Goal: Task Accomplishment & Management: Complete application form

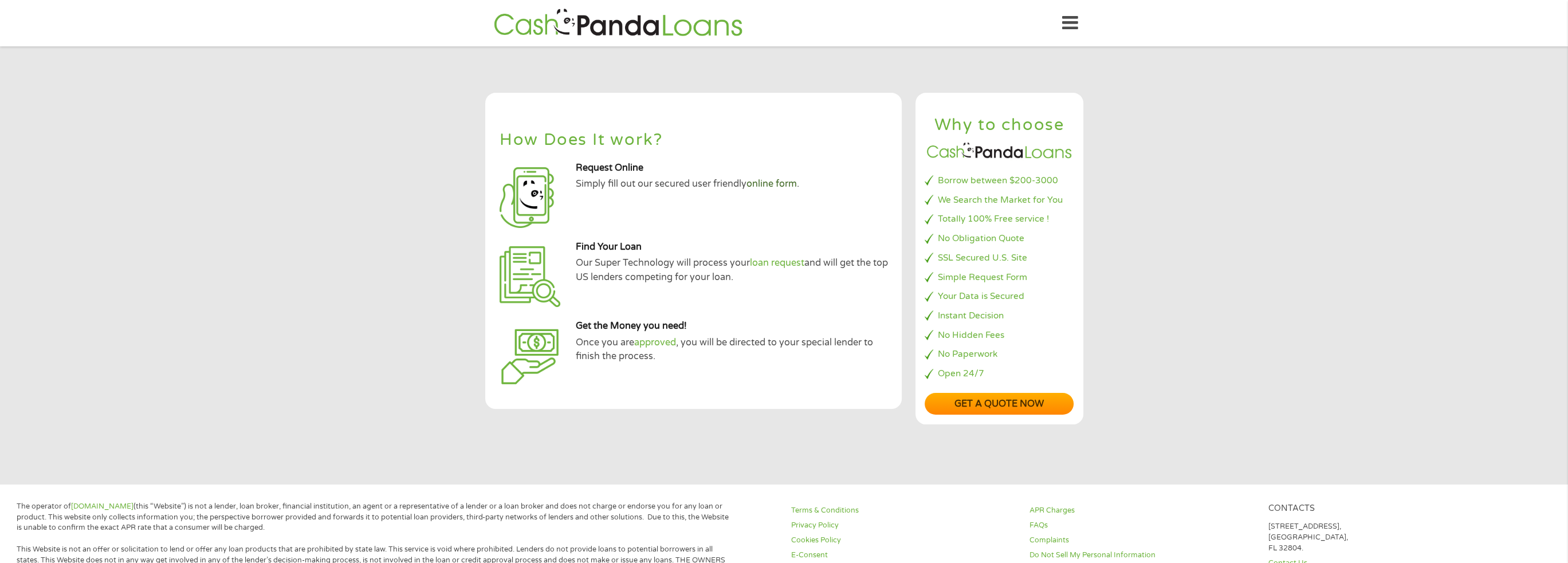
click at [772, 183] on link "online form" at bounding box center [771, 184] width 50 height 12
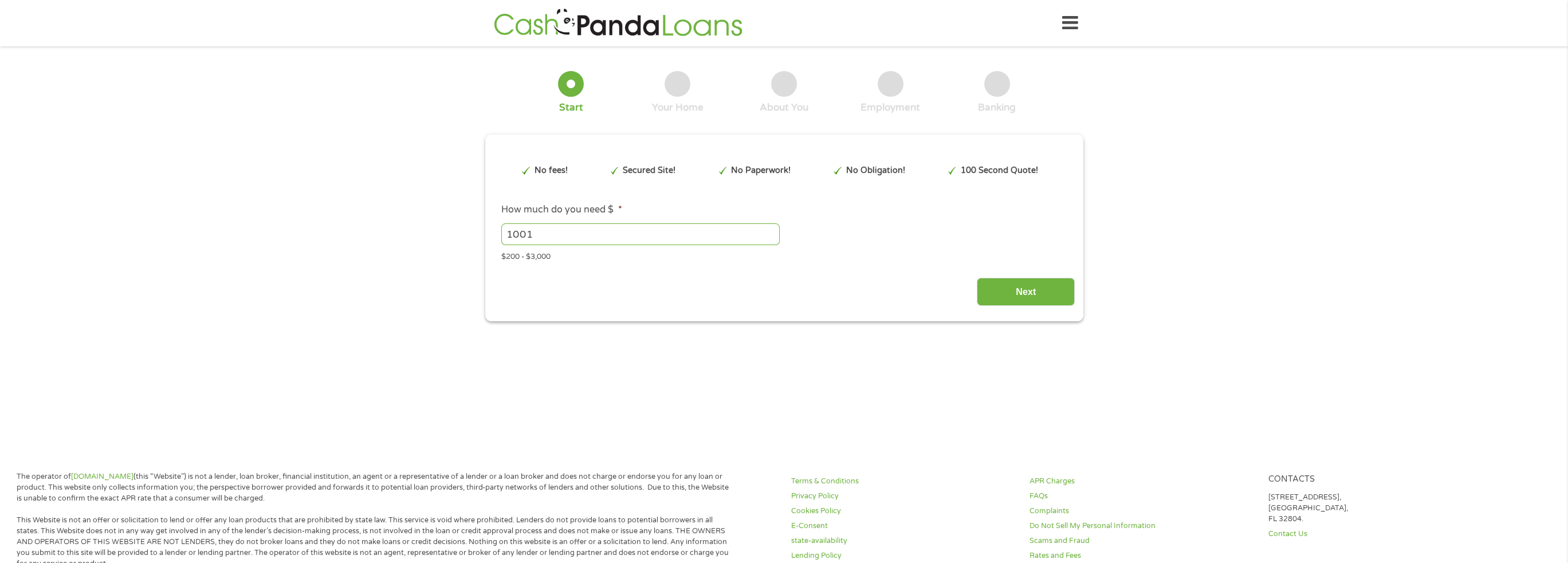
click at [772, 231] on input "1001" at bounding box center [640, 234] width 278 height 22
click at [772, 231] on input "1024" at bounding box center [640, 234] width 278 height 22
type input "1"
type input "2"
type input "3"
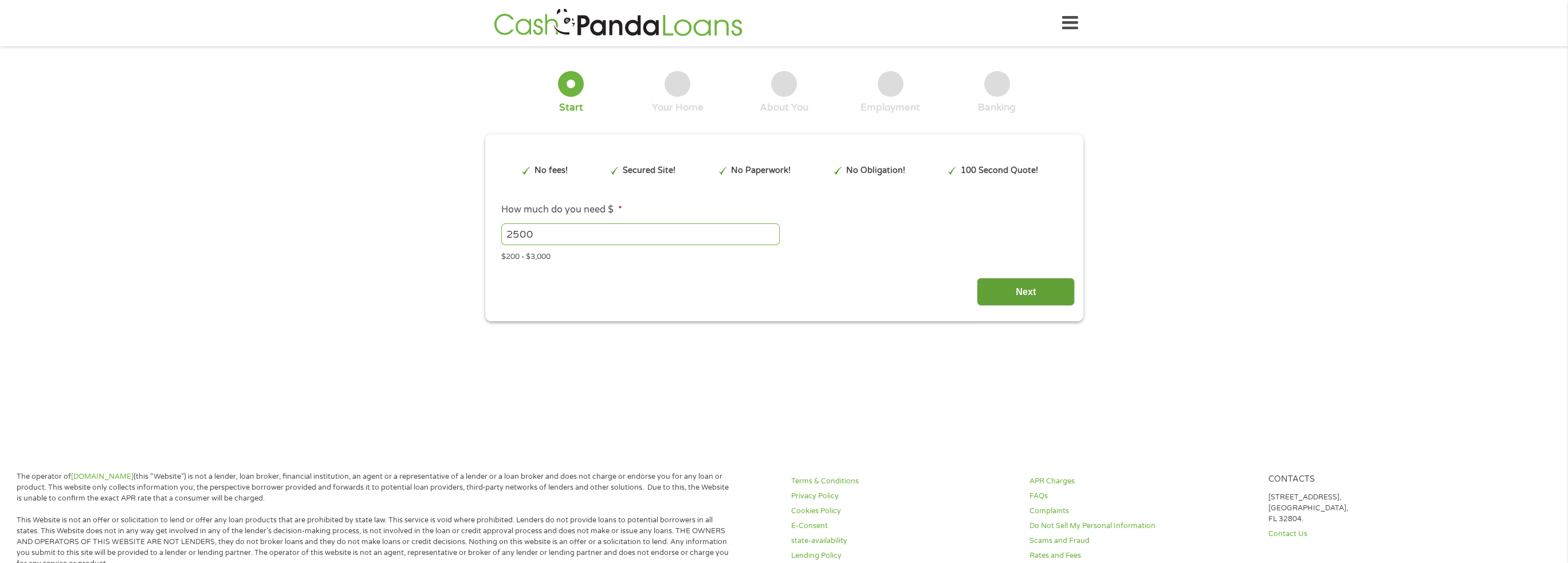
type input "2500"
click at [1031, 293] on input "Next" at bounding box center [1025, 292] width 98 height 28
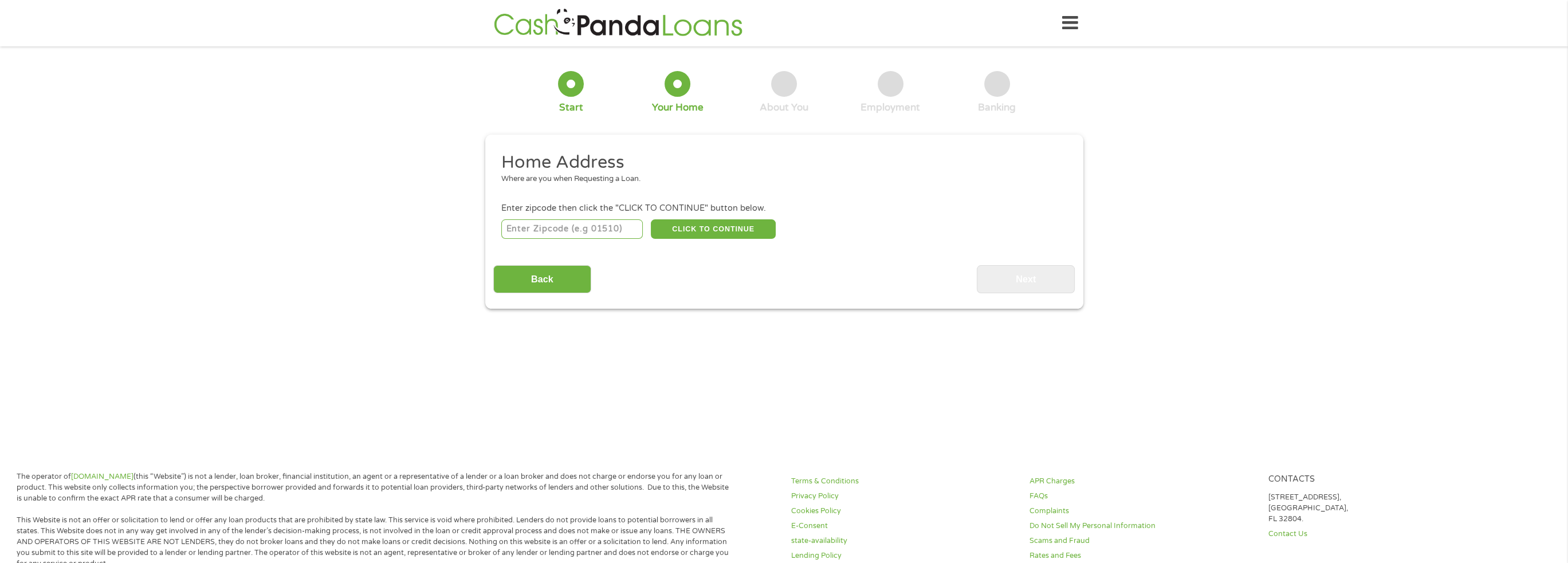
click at [595, 229] on input "number" at bounding box center [571, 229] width 142 height 20
type input "76108"
click at [738, 229] on button "CLICK TO CONTINUE" at bounding box center [713, 229] width 125 height 20
type input "76108"
type input "Fort Worth"
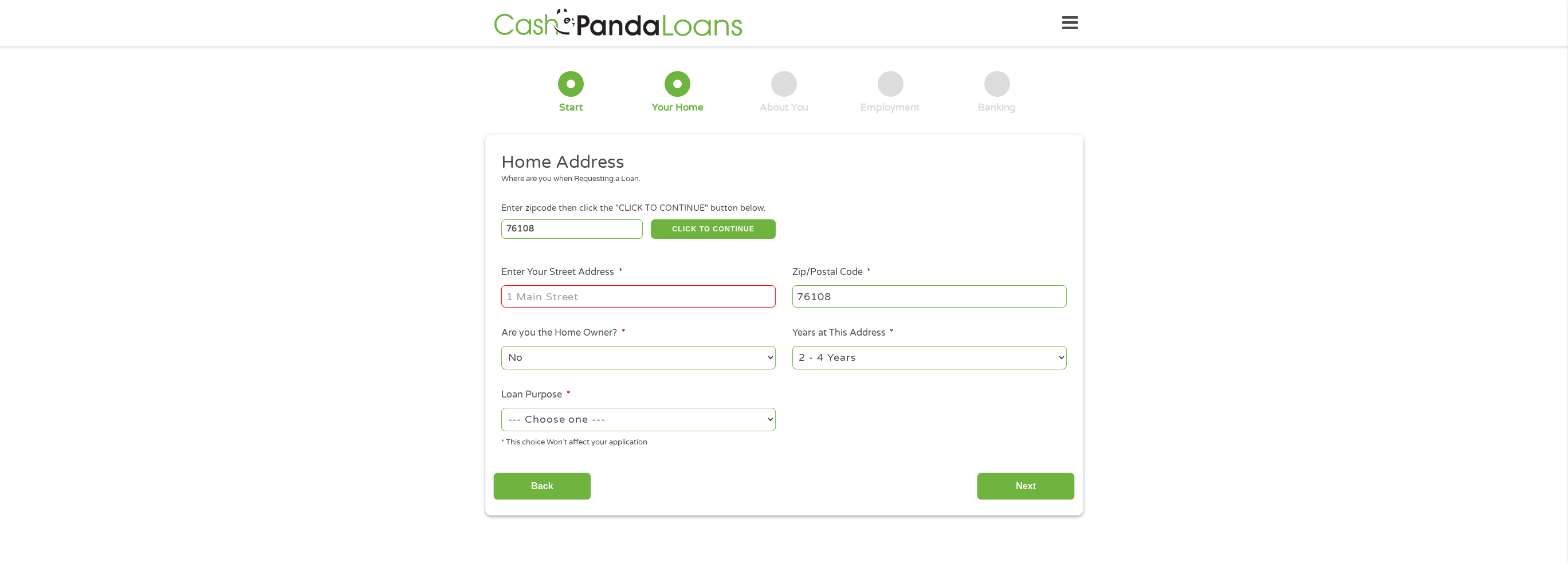
click at [635, 295] on input "Enter Your Street Address *" at bounding box center [638, 296] width 274 height 22
type input "9725 FALLSTON DR."
click at [761, 357] on select "No Yes" at bounding box center [638, 358] width 274 height 23
click at [501, 347] on select "No Yes" at bounding box center [638, 358] width 274 height 23
click at [1063, 357] on select "1 Year or less 1 - 2 Years 2 - 4 Years Over 4 Years" at bounding box center [929, 358] width 274 height 23
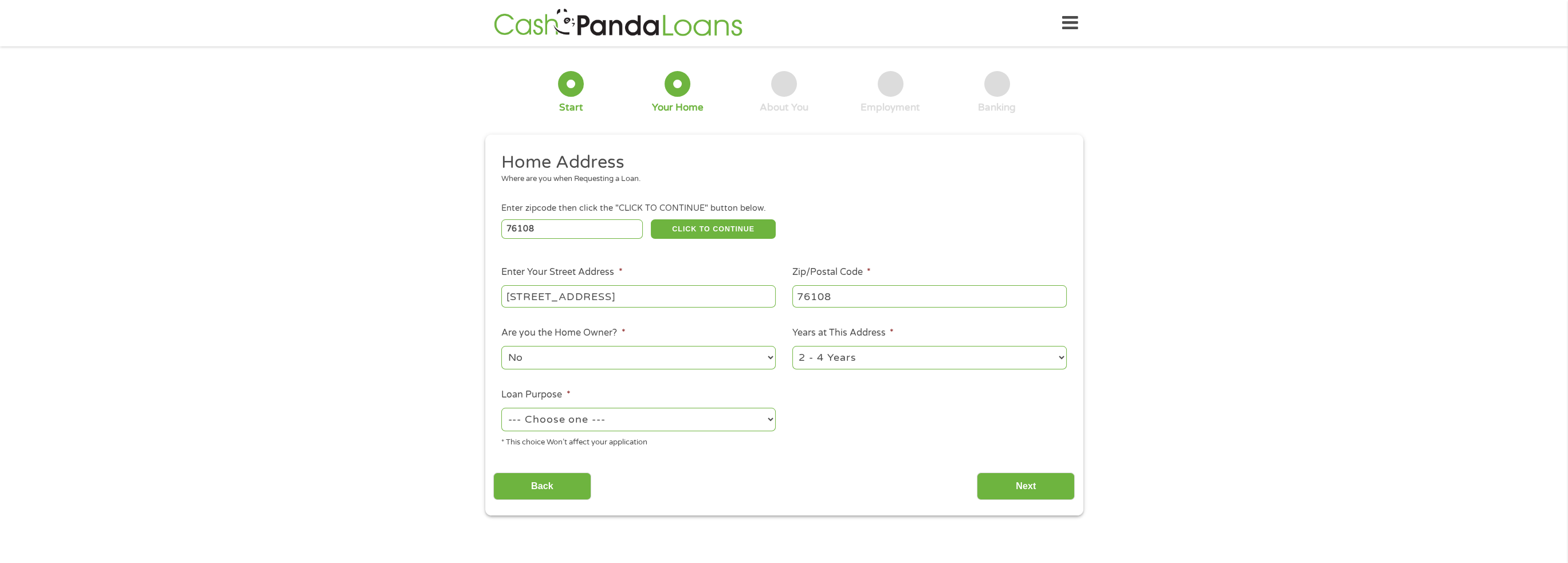
select select "24months"
click at [792, 347] on select "1 Year or less 1 - 2 Years 2 - 4 Years Over 4 Years" at bounding box center [929, 358] width 274 height 23
click at [772, 422] on select "--- Choose one --- Pay Bills Debt Consolidation Home Improvement Major Purchase…" at bounding box center [638, 419] width 274 height 23
select select "medicalexpenses"
click at [501, 408] on select "--- Choose one --- Pay Bills Debt Consolidation Home Improvement Major Purchase…" at bounding box center [638, 419] width 274 height 23
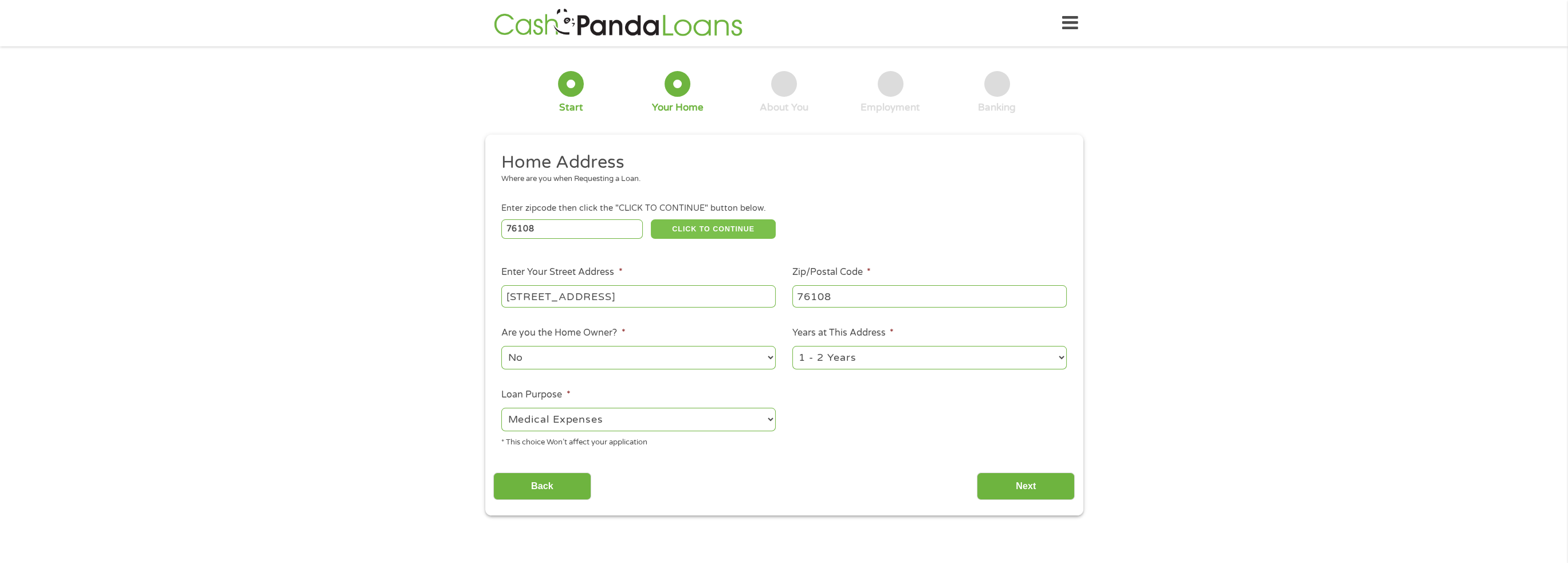
click at [719, 226] on button "CLICK TO CONTINUE" at bounding box center [713, 229] width 125 height 20
click at [1027, 487] on input "Next" at bounding box center [1025, 486] width 98 height 28
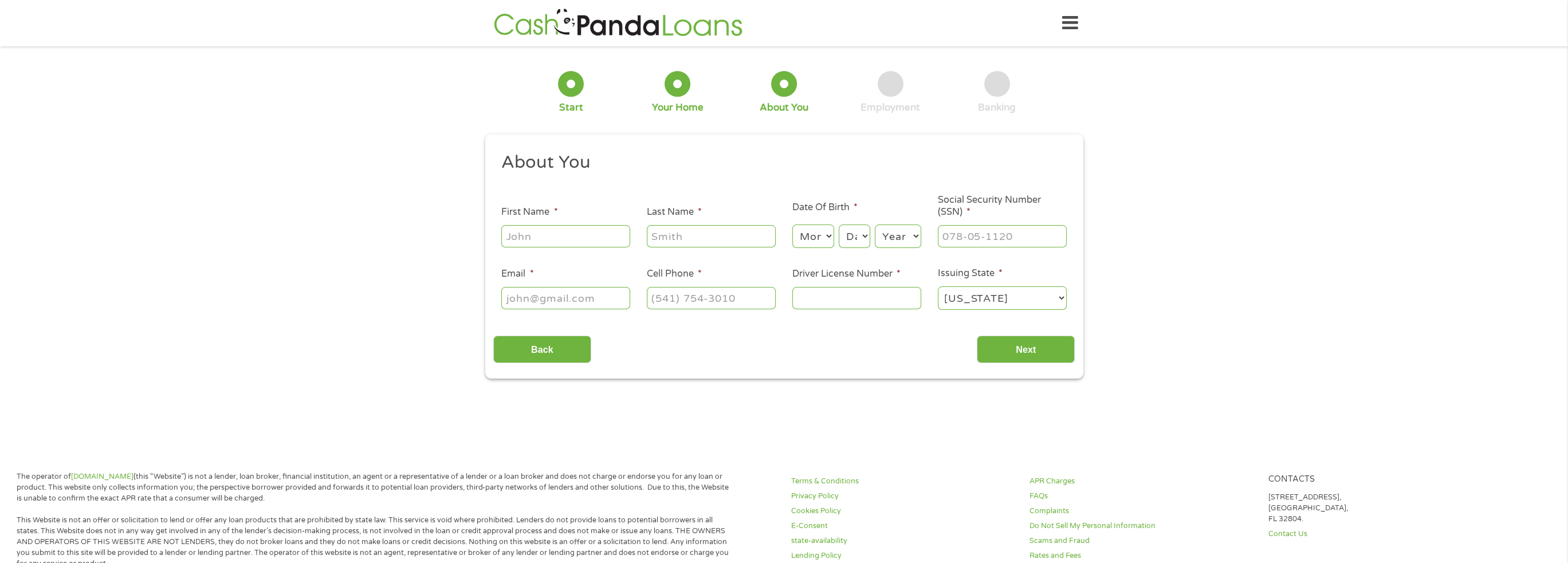
scroll to position [4, 4]
click at [587, 233] on input "First Name *" at bounding box center [565, 236] width 129 height 22
type input "Stephanie"
type input "Turner"
type input "snturner810@gmail.com"
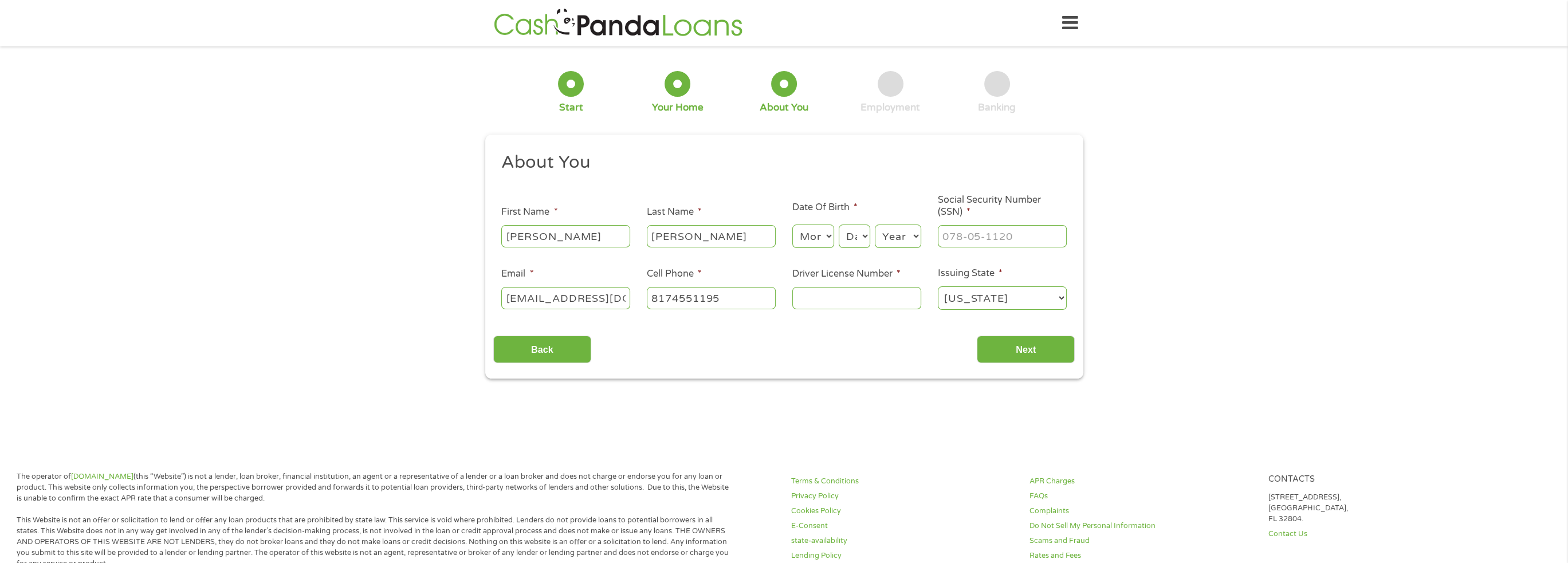
type input "(817) 455-1195"
click at [828, 233] on select "Month 1 2 3 4 5 6 7 8 9 10 11 12" at bounding box center [813, 236] width 42 height 23
select select "8"
click at [792, 225] on select "Month 1 2 3 4 5 6 7 8 9 10 11 12" at bounding box center [813, 236] width 42 height 23
click at [867, 234] on select "Day 1 2 3 4 5 6 7 8 9 10 11 12 13 14 15 16 17 18 19 20 21 22 23 24 25 26 27 28 …" at bounding box center [854, 236] width 31 height 23
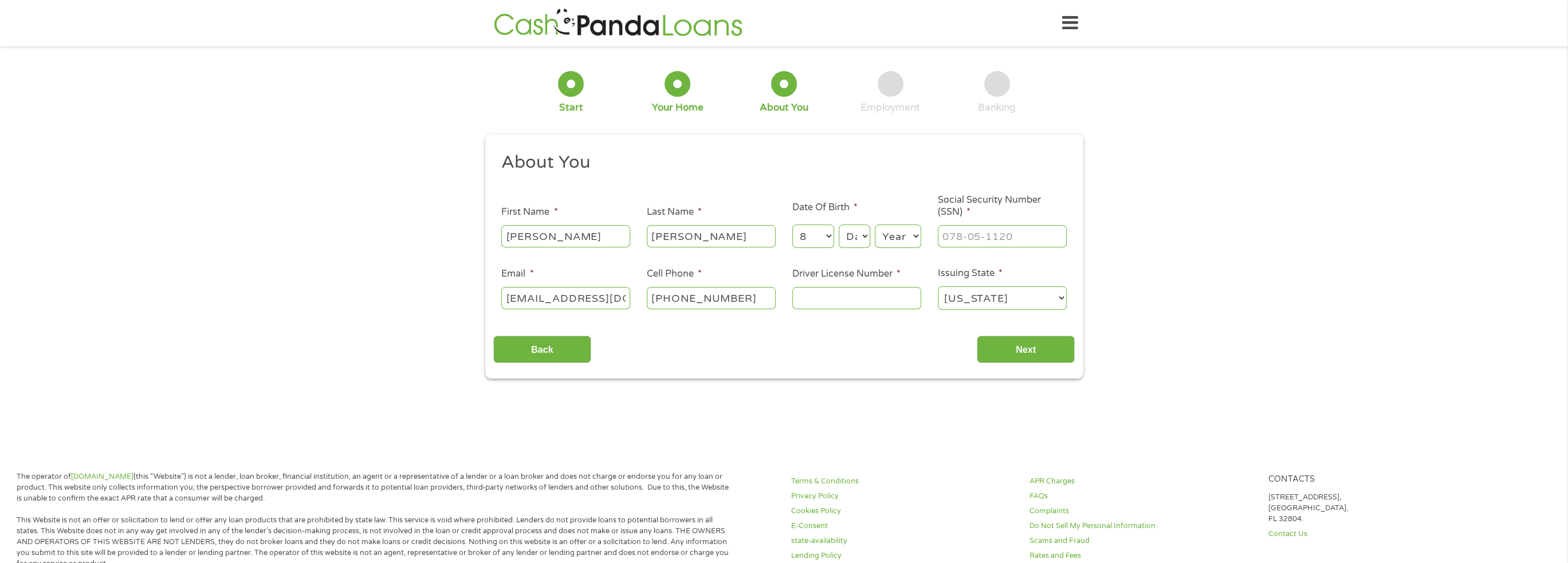
select select "10"
click at [838, 225] on select "Day 1 2 3 4 5 6 7 8 9 10 11 12 13 14 15 16 17 18 19 20 21 22 23 24 25 26 27 28 …" at bounding box center [854, 236] width 31 height 23
click at [914, 236] on select "Year 2007 2006 2005 2004 2003 2002 2001 2000 1999 1998 1997 1996 1995 1994 1993…" at bounding box center [898, 236] width 46 height 23
select select "1962"
click at [875, 225] on select "Year 2007 2006 2005 2004 2003 2002 2001 2000 1999 1998 1997 1996 1995 1994 1993…" at bounding box center [898, 236] width 46 height 23
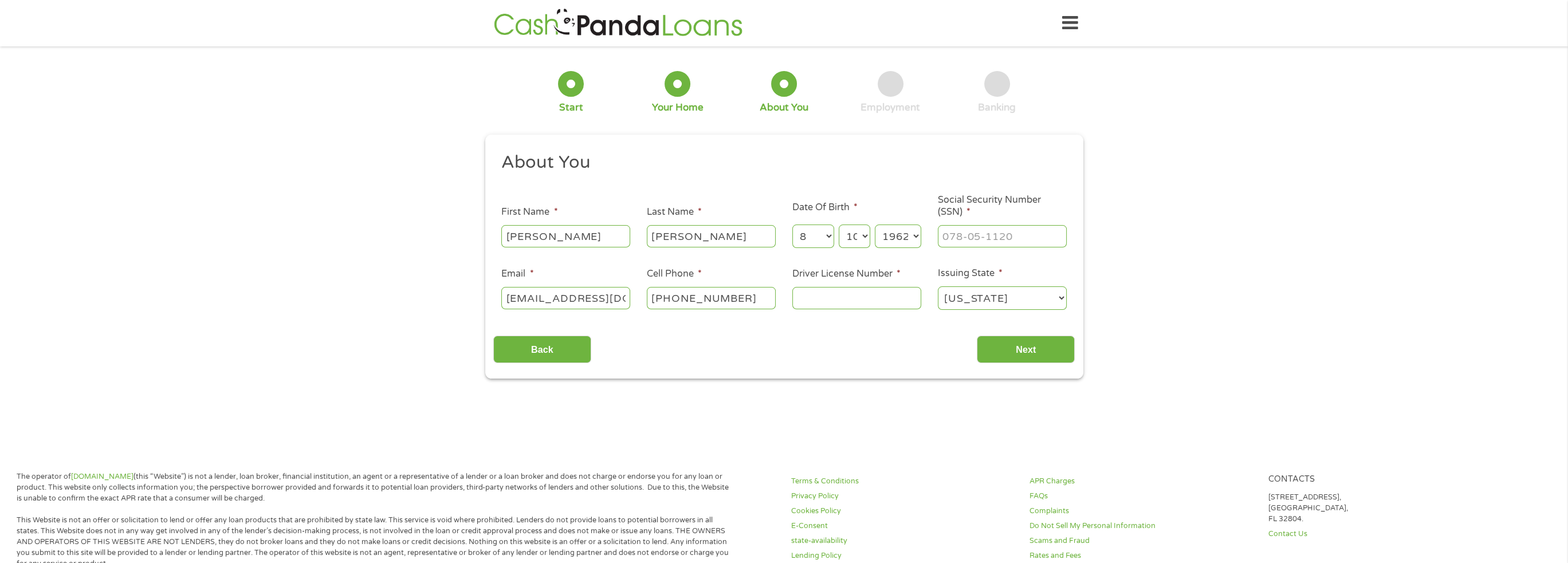
click at [864, 234] on select "Day 1 2 3 4 5 6 7 8 9 10 11 12 13 14 15 16 17 18 19 20 21 22 23 24 25 26 27 28 …" at bounding box center [854, 236] width 31 height 23
click at [838, 225] on select "Day 1 2 3 4 5 6 7 8 9 10 11 12 13 14 15 16 17 18 19 20 21 22 23 24 25 26 27 28 …" at bounding box center [854, 236] width 31 height 23
click at [518, 297] on input "snturner810@gmail.com" at bounding box center [565, 297] width 129 height 22
click at [844, 297] on input "Driver License Number *" at bounding box center [857, 297] width 129 height 22
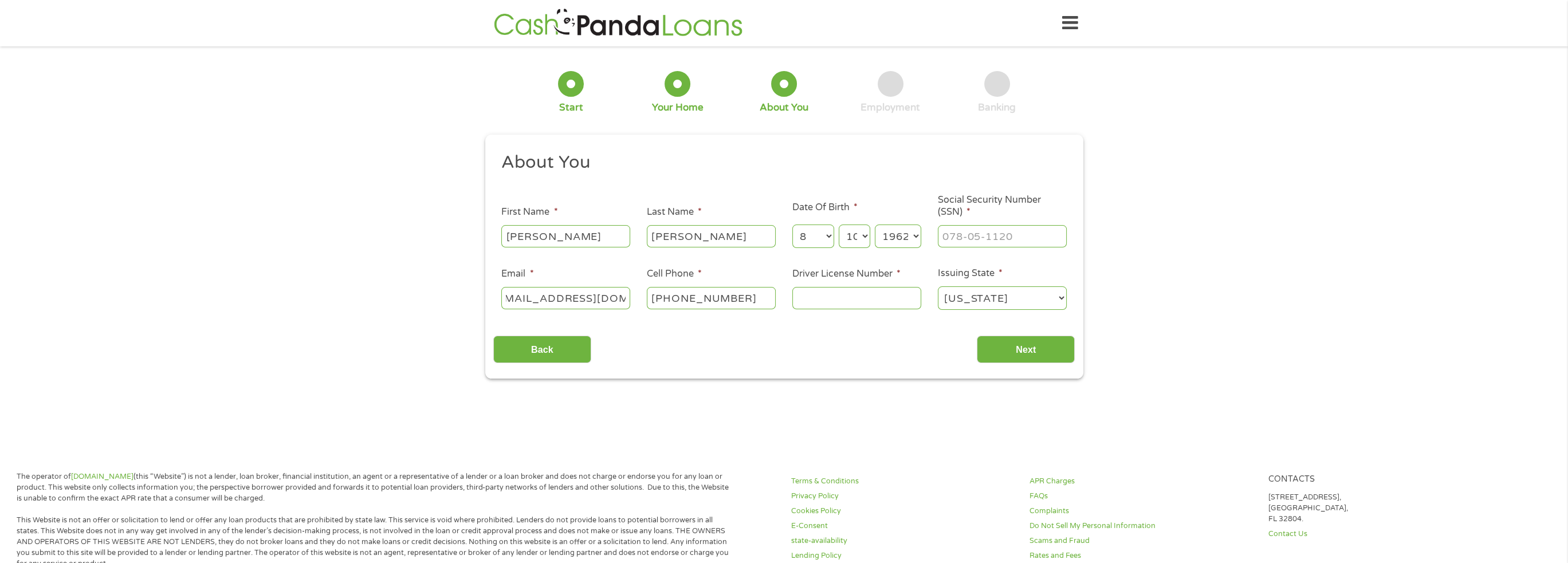
scroll to position [0, 0]
type input "09355117"
click at [946, 237] on input "___-__-____" at bounding box center [1003, 236] width 129 height 22
type input "454-39-2797"
click at [1022, 349] on input "Next" at bounding box center [1025, 349] width 98 height 28
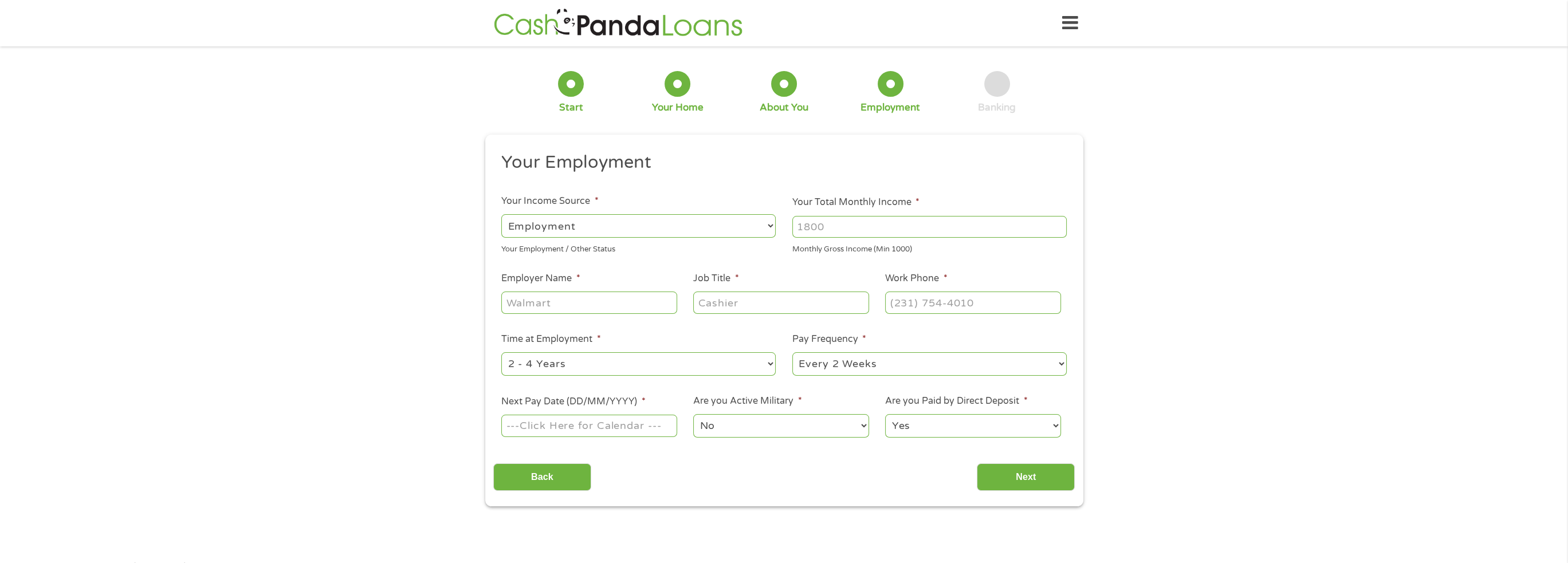
scroll to position [4, 4]
click at [769, 226] on select "--- Choose one --- Employment Self Employed Benefits" at bounding box center [638, 226] width 274 height 23
click at [501, 214] on select "--- Choose one --- Employment Self Employed Benefits" at bounding box center [638, 226] width 274 height 23
click at [824, 226] on input "Your Total Monthly Income *" at bounding box center [929, 226] width 274 height 22
type input "6289.92"
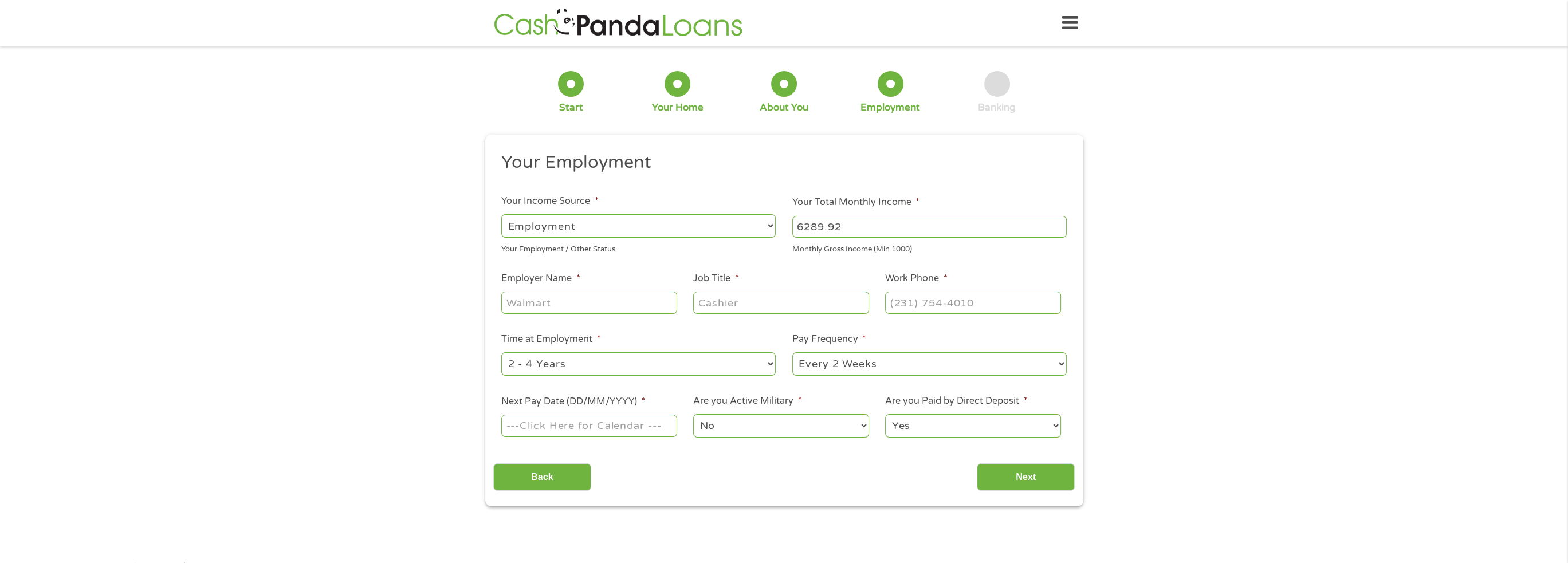
click at [621, 298] on input "Employer Name *" at bounding box center [588, 303] width 175 height 22
type input "Dallas Independent School District"
click at [769, 300] on input "Job Title *" at bounding box center [780, 303] width 175 height 22
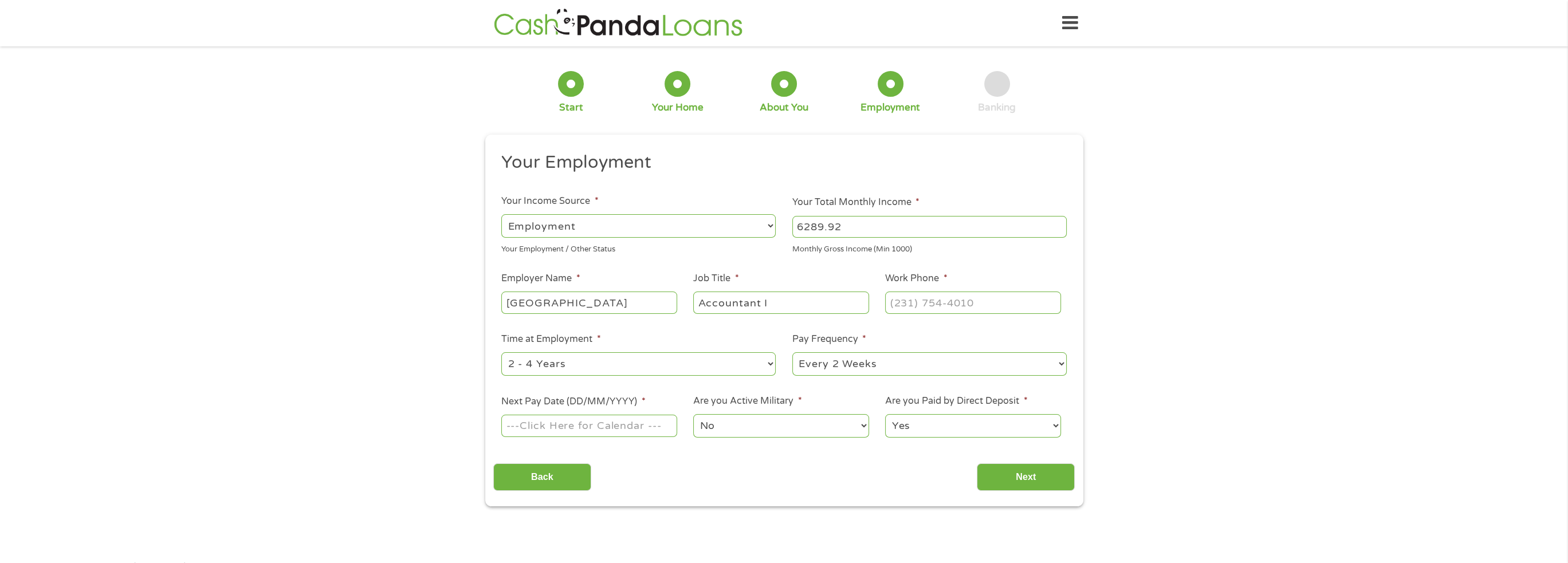
type input "Accountant I"
click at [903, 306] on input "(___) ___-____" at bounding box center [972, 303] width 175 height 22
type input "(972) 925-3851"
click at [770, 367] on select "--- Choose one --- 1 Year or less 1 - 2 Years 2 - 4 Years Over 4 Years" at bounding box center [638, 363] width 274 height 23
select select "60months"
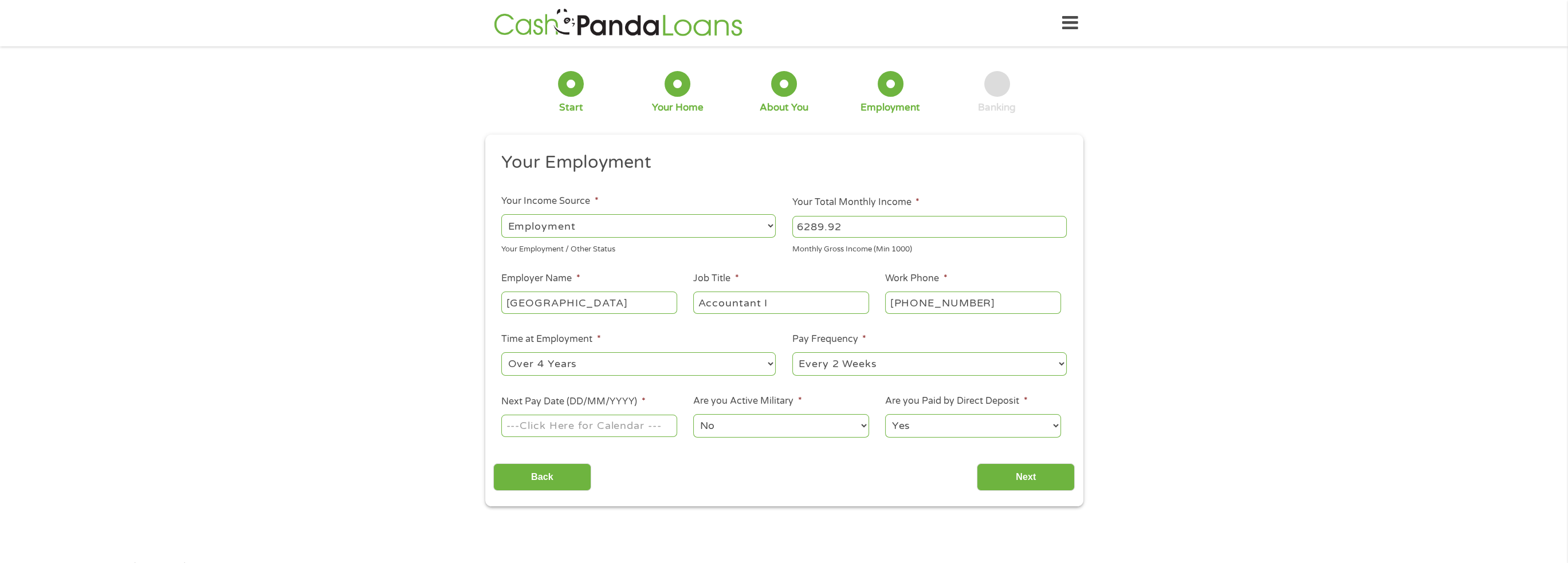
click at [501, 353] on select "--- Choose one --- 1 Year or less 1 - 2 Years 2 - 4 Years Over 4 Years" at bounding box center [638, 363] width 274 height 23
click at [1065, 361] on select "--- Choose one --- Every 2 Weeks Every Week Monthly Semi-Monthly" at bounding box center [929, 363] width 274 height 23
select select "monthly"
click at [792, 353] on select "--- Choose one --- Every 2 Weeks Every Week Monthly Semi-Monthly" at bounding box center [929, 363] width 274 height 23
click at [581, 424] on input "Next Pay Date (DD/MM/YYYY) *" at bounding box center [588, 425] width 175 height 22
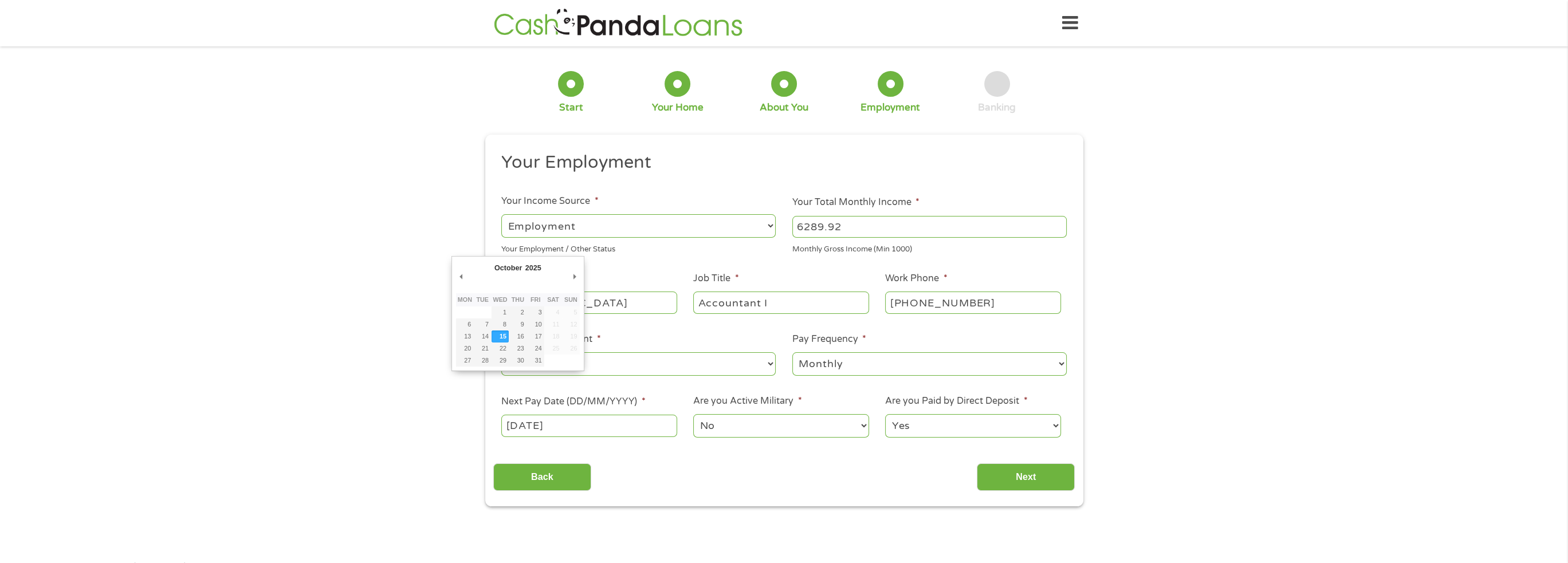
click at [580, 423] on input "15/10/2025" at bounding box center [588, 425] width 175 height 22
click at [511, 265] on select "January February March April May June July August September October November De…" at bounding box center [530, 269] width 75 height 13
click at [493, 263] on select "January February March April May June July August September October November De…" at bounding box center [530, 269] width 75 height 13
click at [539, 427] on input "10/10/2025" at bounding box center [588, 425] width 175 height 22
click at [531, 425] on input "15/10/2025" at bounding box center [588, 425] width 175 height 22
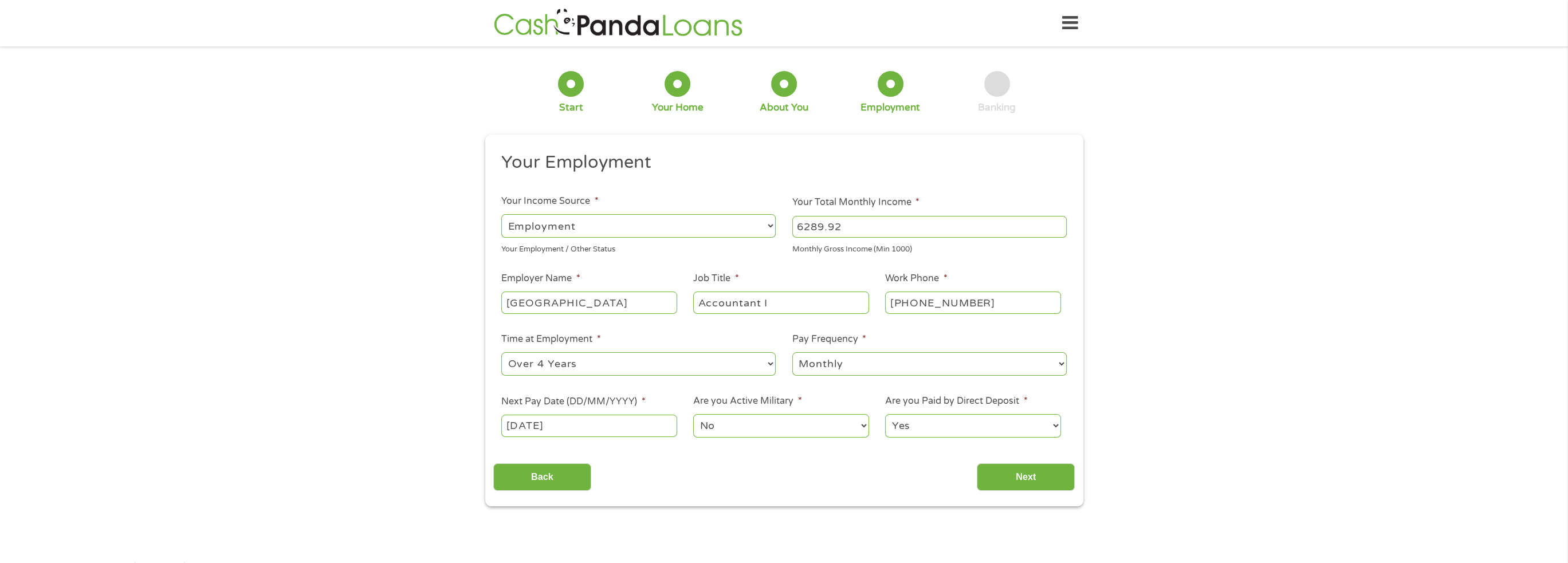
click at [534, 424] on input "10/10/2025" at bounding box center [588, 425] width 175 height 22
click at [518, 426] on input "15/10/2025" at bounding box center [588, 425] width 175 height 22
click at [599, 421] on input "15/10/2025" at bounding box center [588, 425] width 175 height 22
click at [516, 427] on input "15/10/2025" at bounding box center [588, 425] width 175 height 22
click at [536, 427] on input "10/10/2025" at bounding box center [588, 425] width 175 height 22
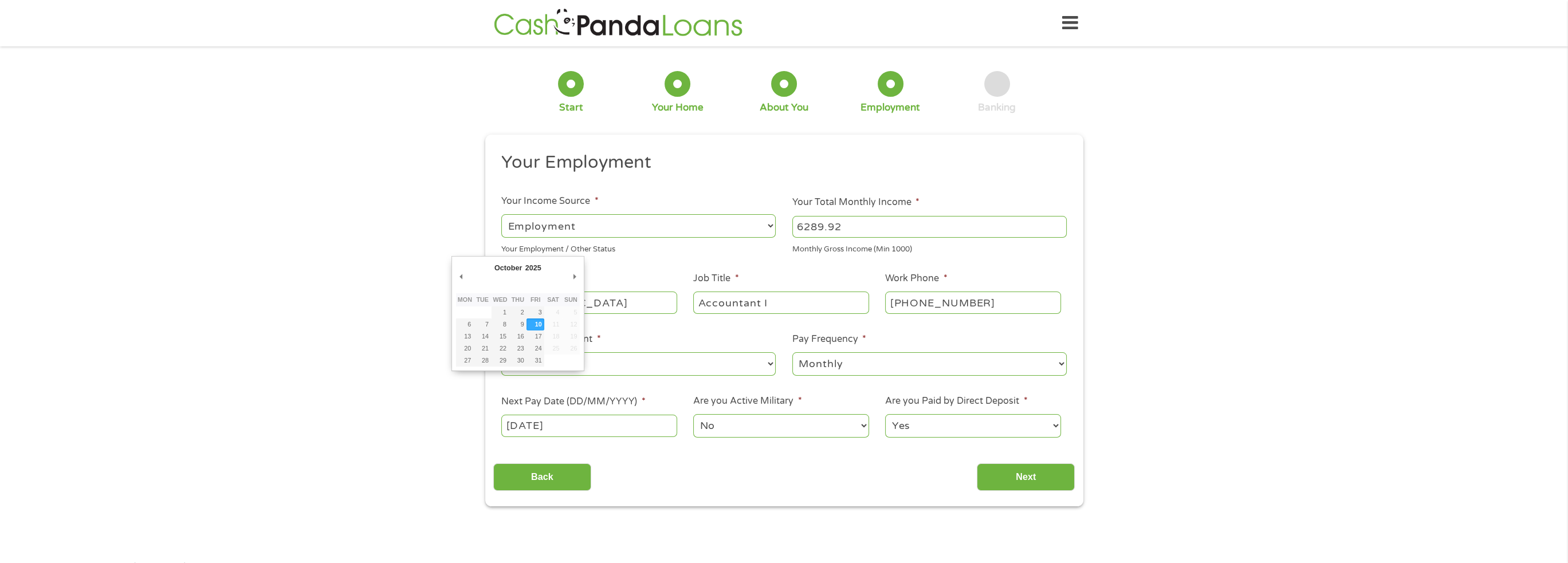
click at [618, 425] on input "10/10/2025" at bounding box center [588, 425] width 175 height 22
click at [338, 398] on div "1 Start 2 Your Home 3 About You 4 Employment 5 Banking 6 This field is hidden w…" at bounding box center [784, 280] width 1568 height 452
click at [583, 426] on input "10/10/2025" at bounding box center [588, 425] width 175 height 22
click at [512, 430] on input "28/10/2025" at bounding box center [588, 425] width 175 height 22
click at [534, 427] on input "10/10/2025" at bounding box center [588, 425] width 175 height 22
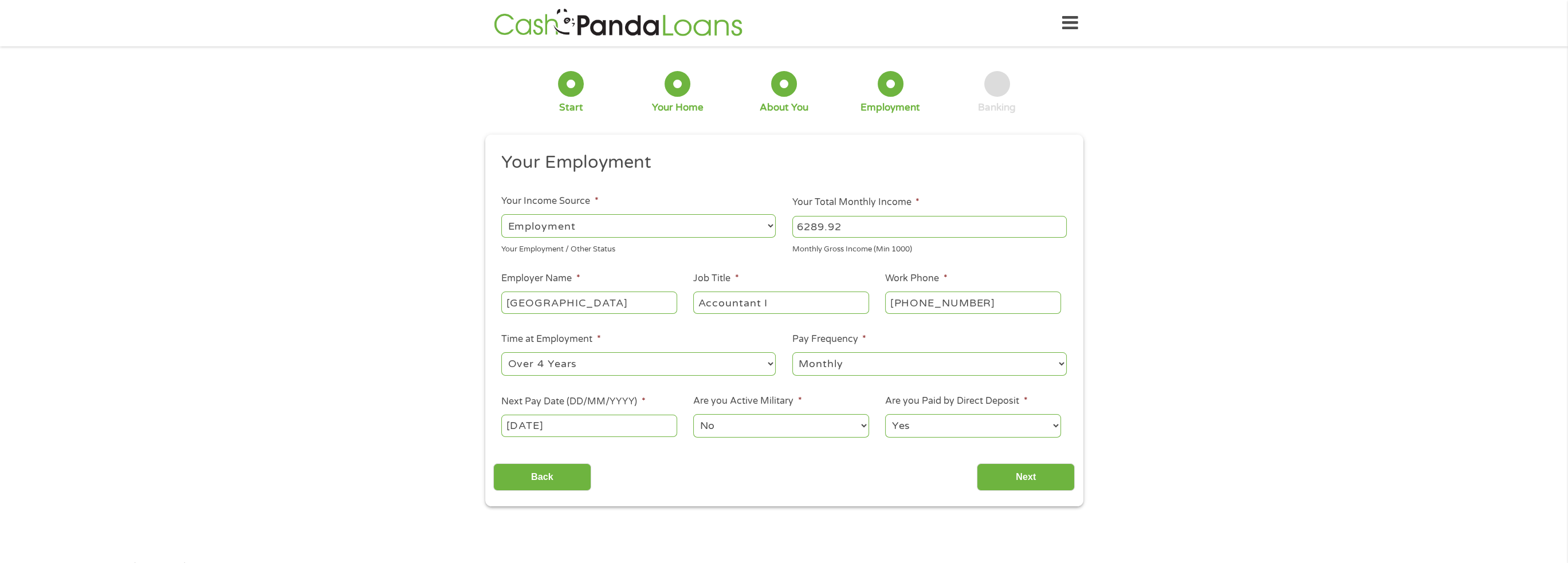
click at [508, 336] on label "Time at Employment *" at bounding box center [550, 339] width 99 height 12
click at [508, 352] on select "--- Choose one --- 1 Year or less 1 - 2 Years 2 - 4 Years Over 4 Years" at bounding box center [638, 363] width 274 height 23
click at [536, 430] on input "15/10/2025" at bounding box center [588, 425] width 175 height 22
click at [602, 422] on input "10/10/2025" at bounding box center [588, 425] width 175 height 22
type input "15/10/2025"
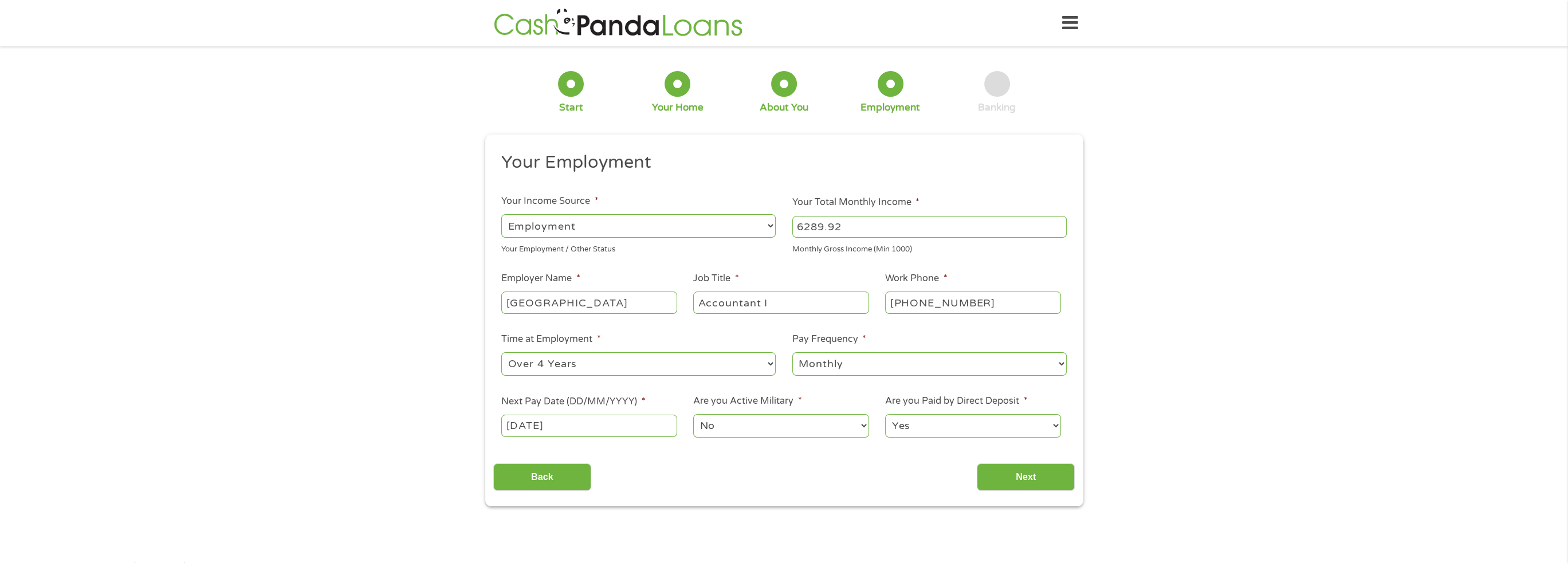
scroll to position [57, 0]
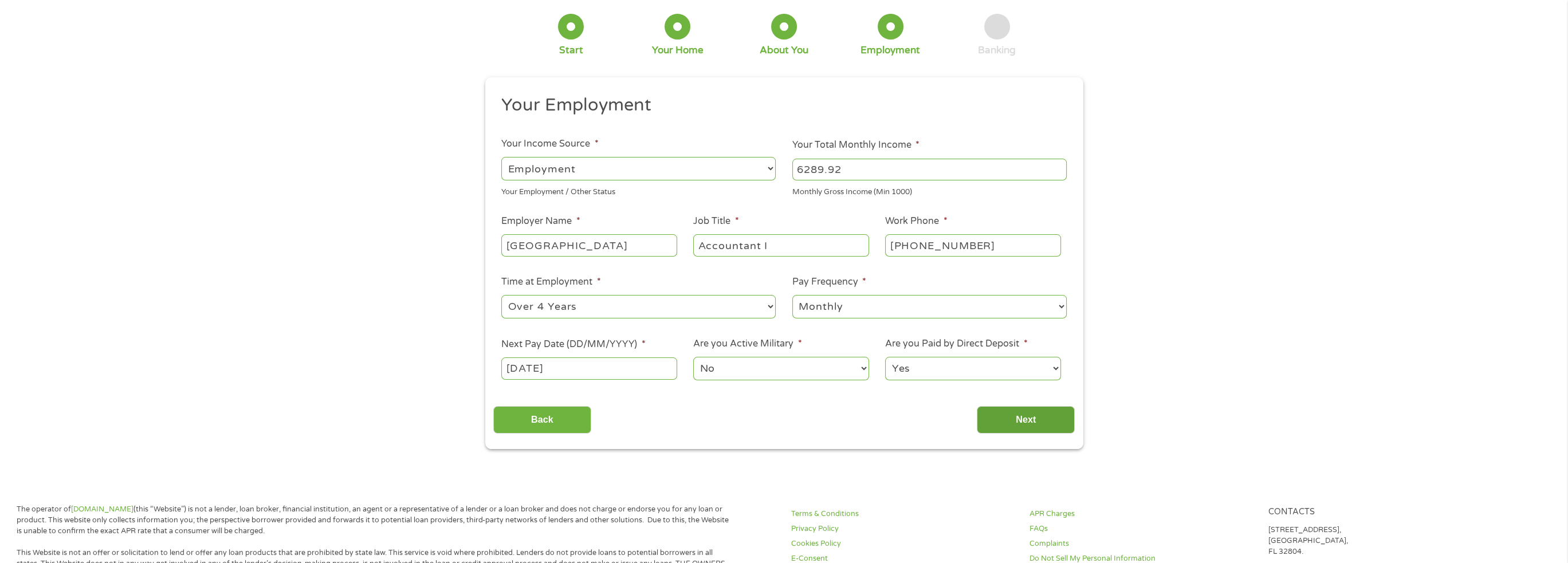
click at [1034, 420] on input "Next" at bounding box center [1025, 419] width 98 height 28
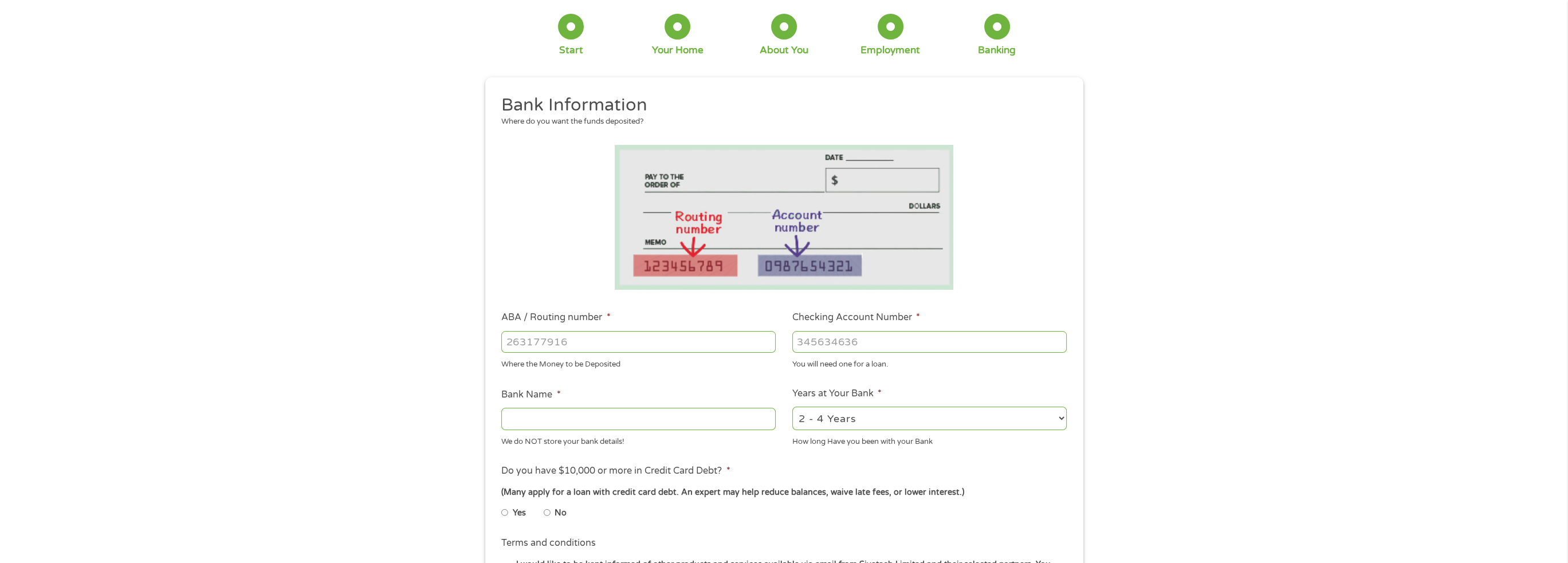
scroll to position [0, 0]
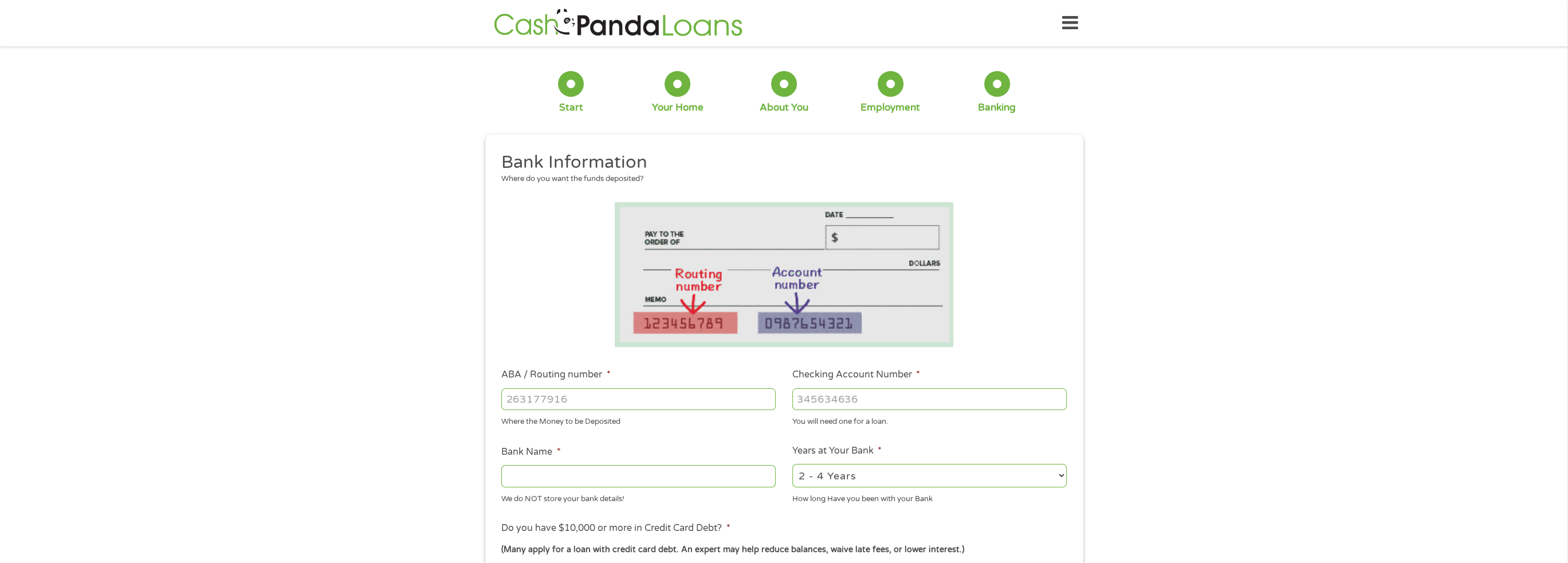
click at [571, 400] on input "ABA / Routing number *" at bounding box center [638, 399] width 274 height 22
type input "111900659"
type input "WELLS FARGO BANK"
type input "111900659"
click at [865, 394] on input "Checking Account Number *" at bounding box center [929, 399] width 274 height 22
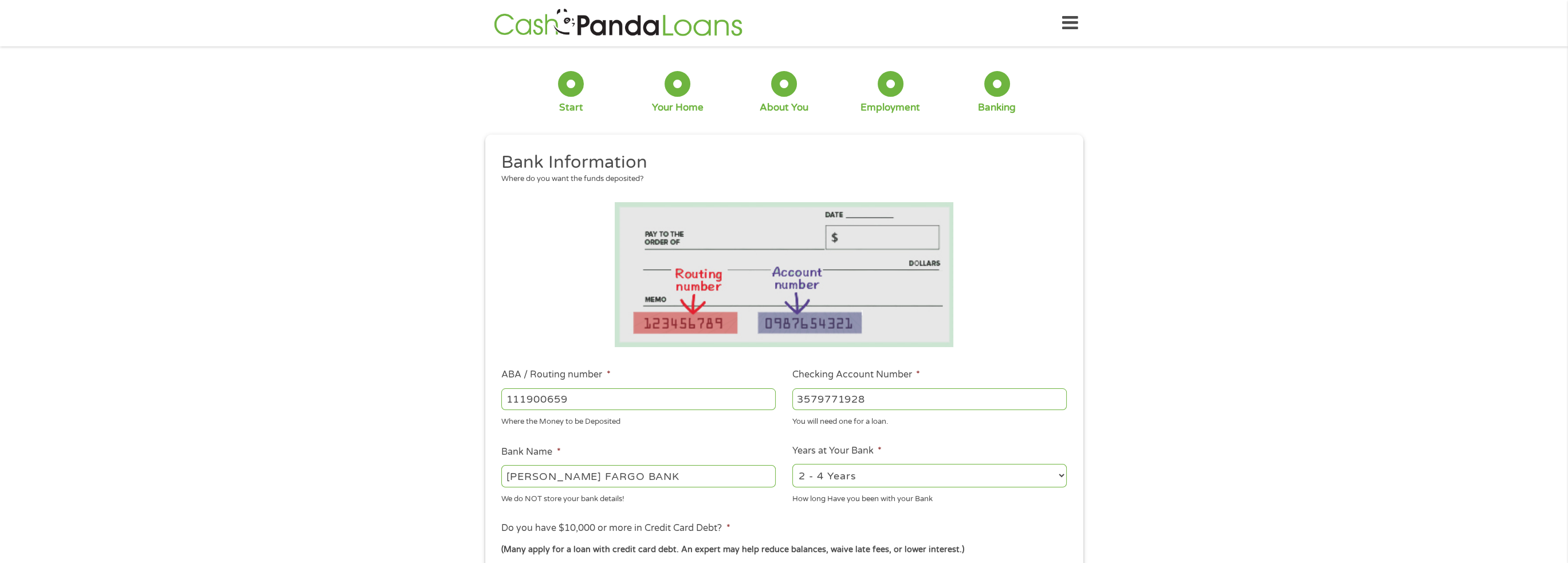
scroll to position [57, 0]
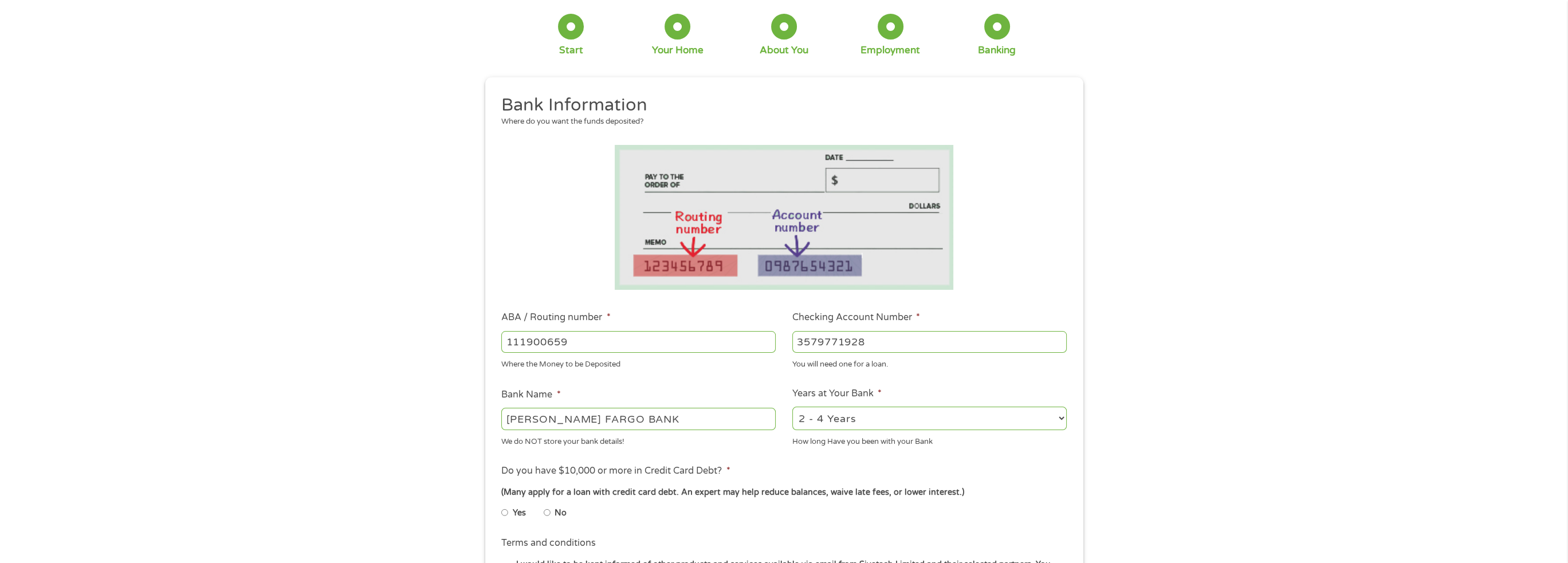
type input "3579771928"
click at [1057, 418] on select "2 - 4 Years 6 - 12 Months 1 - 2 Years Over 4 Years" at bounding box center [929, 418] width 274 height 23
select select "60months"
click at [792, 407] on select "2 - 4 Years 6 - 12 Months 1 - 2 Years Over 4 Years" at bounding box center [929, 418] width 274 height 23
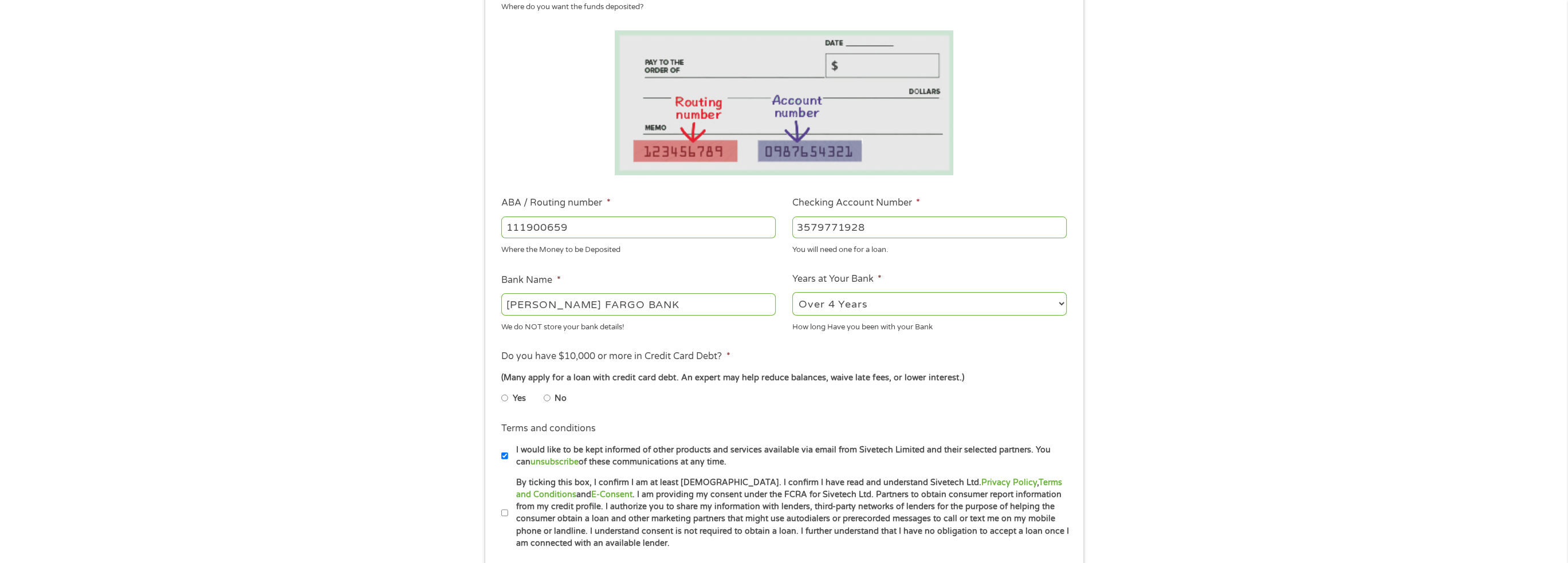
scroll to position [229, 0]
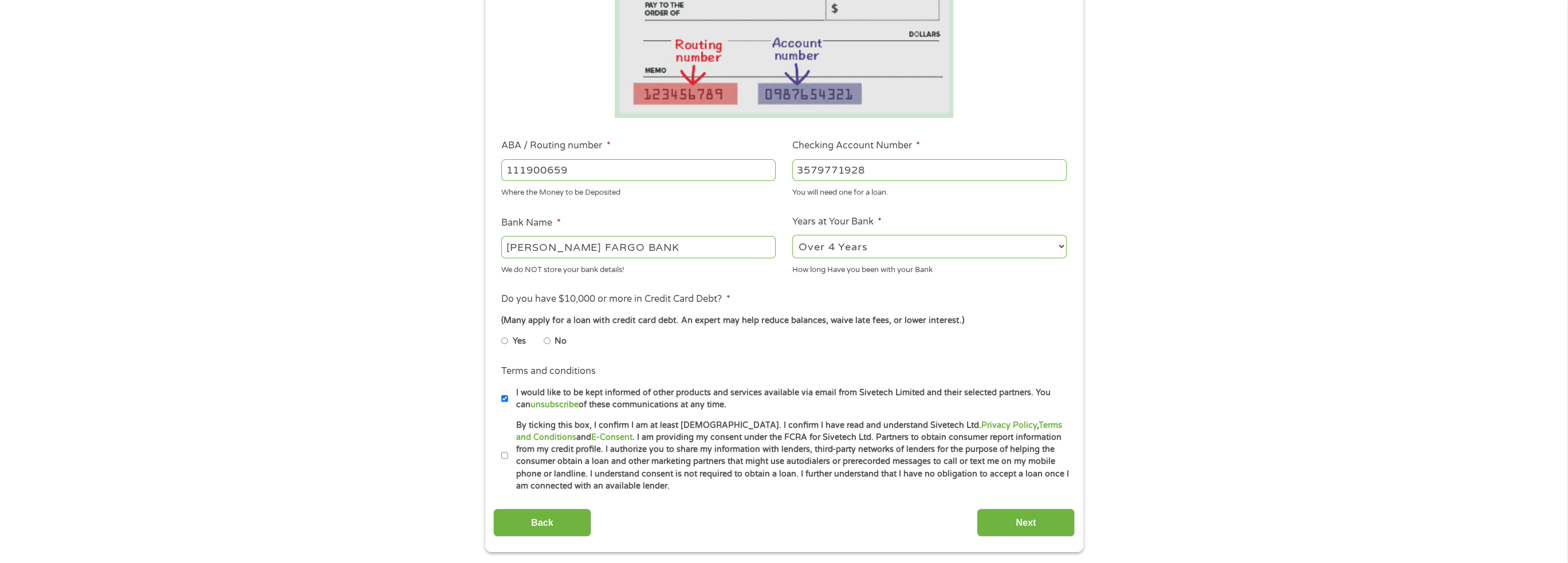
click at [506, 342] on input "Yes" at bounding box center [504, 340] width 7 height 18
radio input "true"
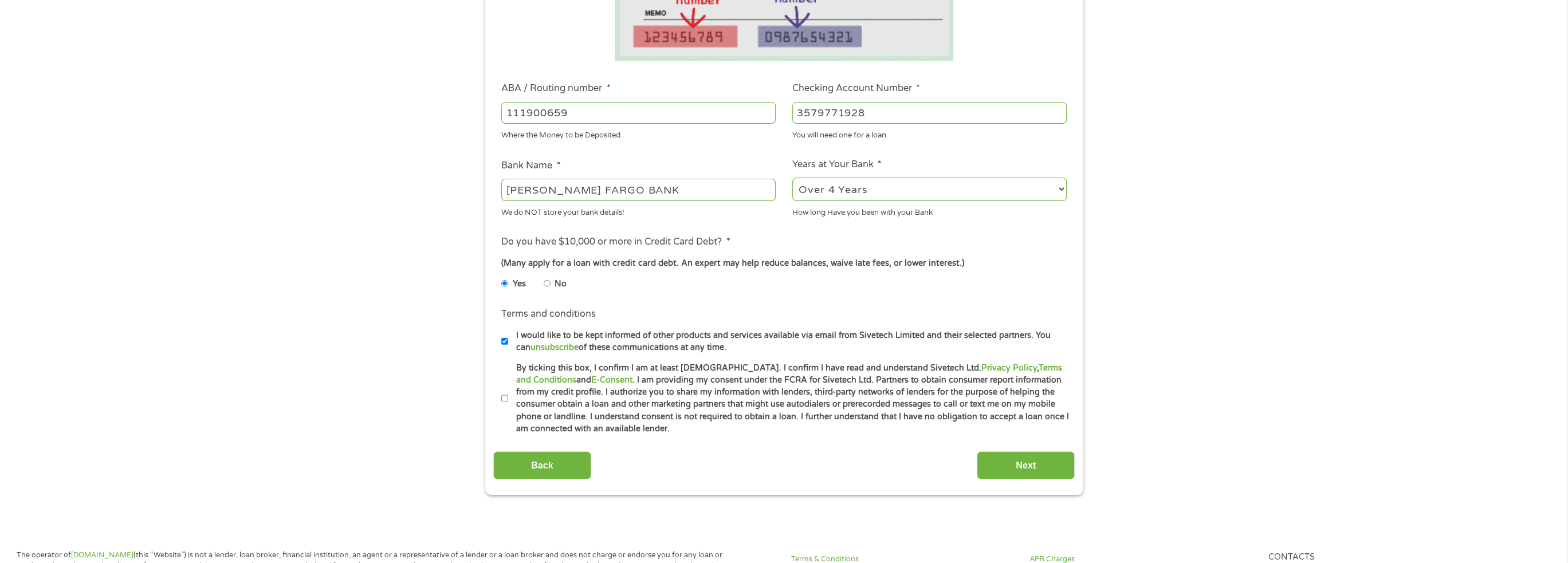
click at [505, 398] on input "By ticking this box, I confirm I am at least 18 years old. I confirm I have rea…" at bounding box center [504, 398] width 7 height 18
checkbox input "true"
click at [1031, 465] on input "Next" at bounding box center [1025, 465] width 98 height 28
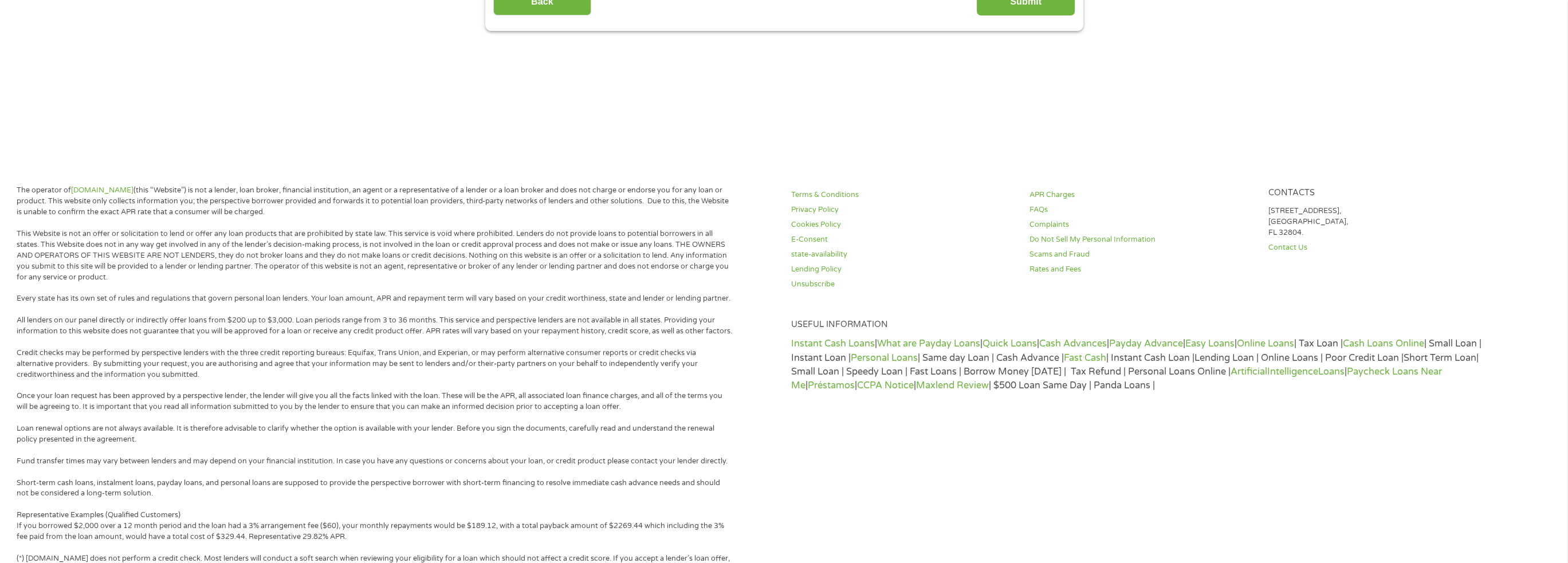
scroll to position [0, 0]
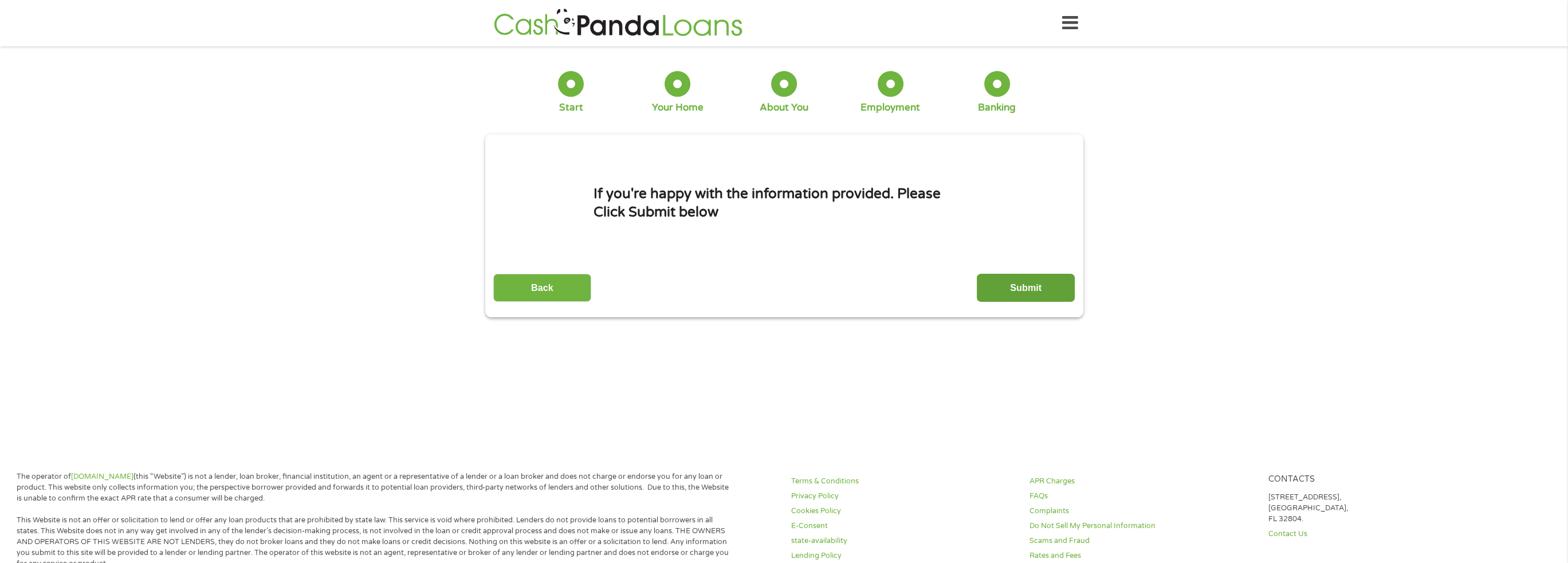
click at [1026, 284] on input "Submit" at bounding box center [1025, 287] width 98 height 28
